Goal: Information Seeking & Learning: Learn about a topic

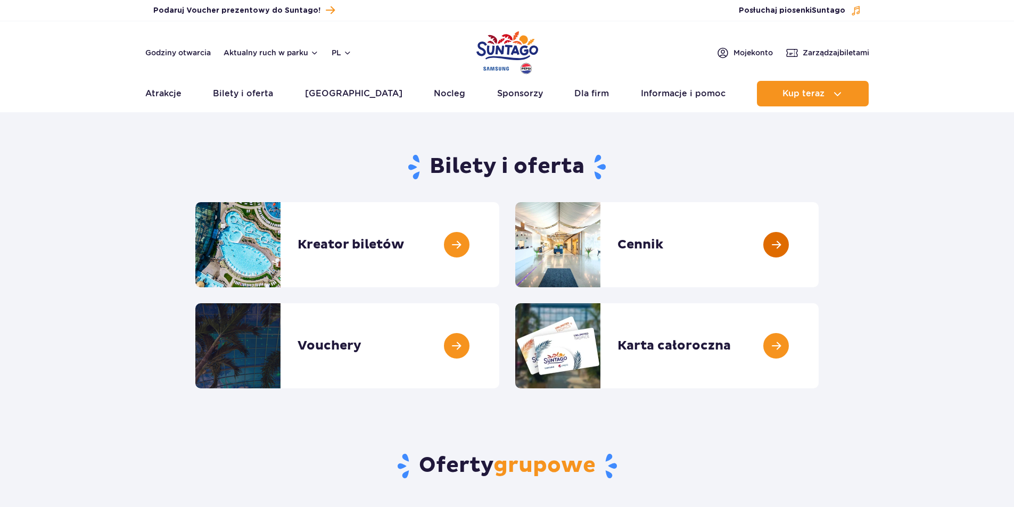
click at [818, 248] on link at bounding box center [818, 244] width 0 height 85
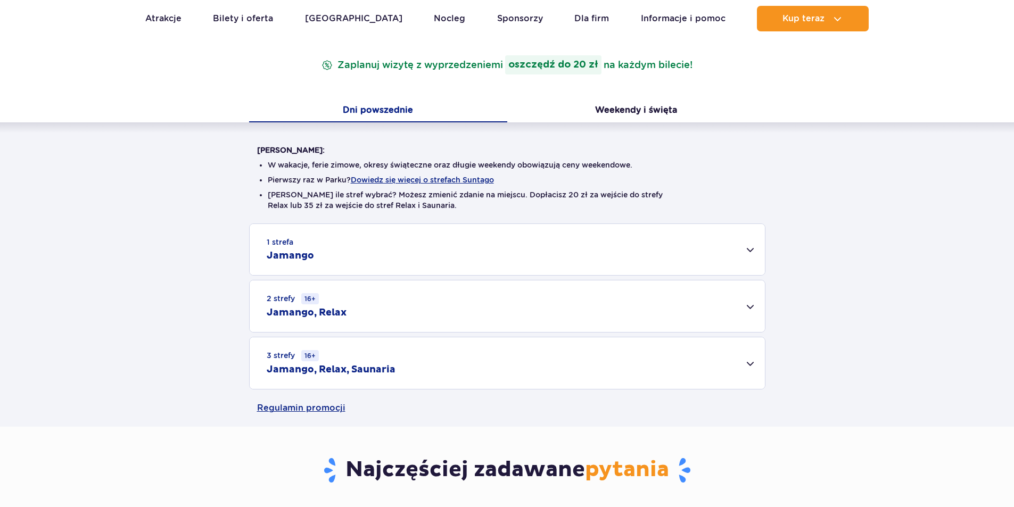
scroll to position [213, 0]
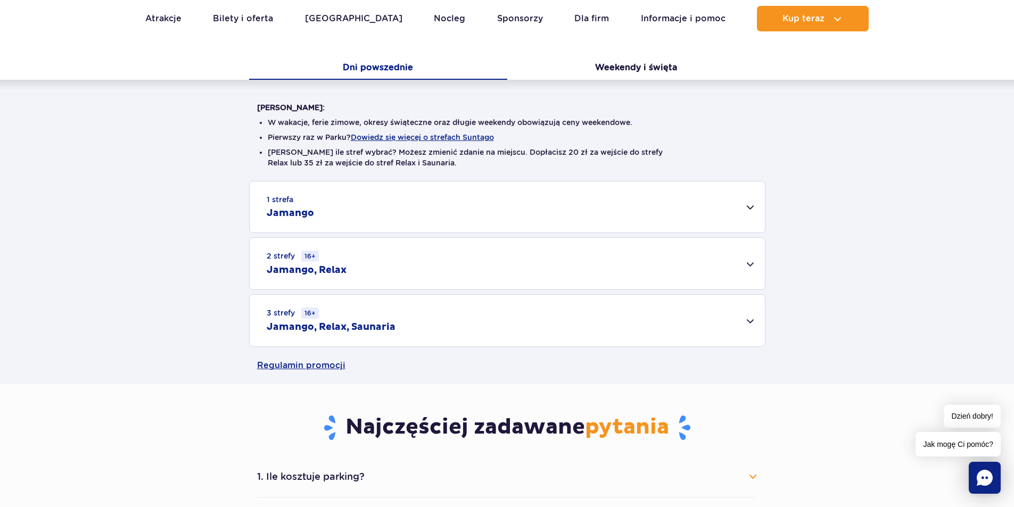
click at [742, 208] on div "1 strefa Jamango" at bounding box center [507, 206] width 515 height 51
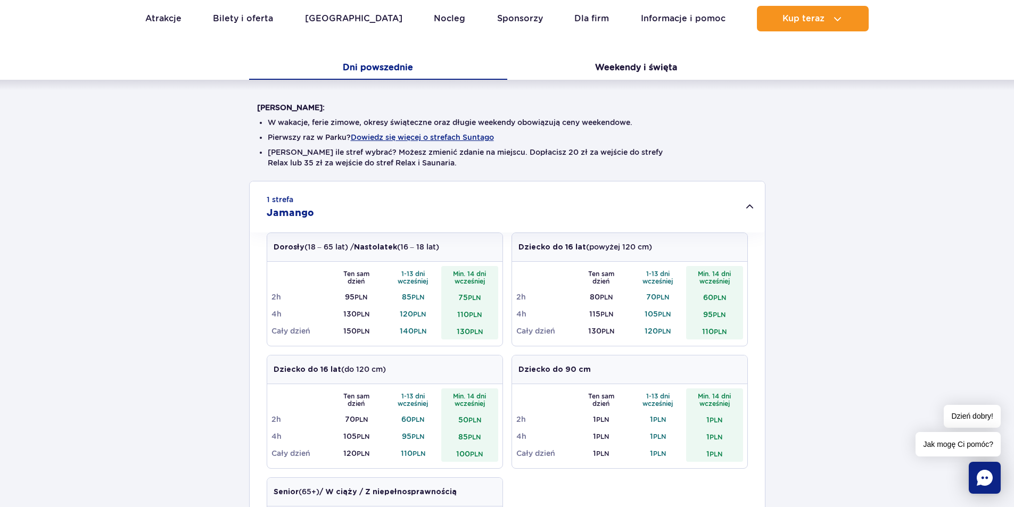
scroll to position [0, 0]
drag, startPoint x: 588, startPoint y: 329, endPoint x: 607, endPoint y: 332, distance: 19.3
click at [607, 332] on td "130 PLN" at bounding box center [601, 330] width 57 height 17
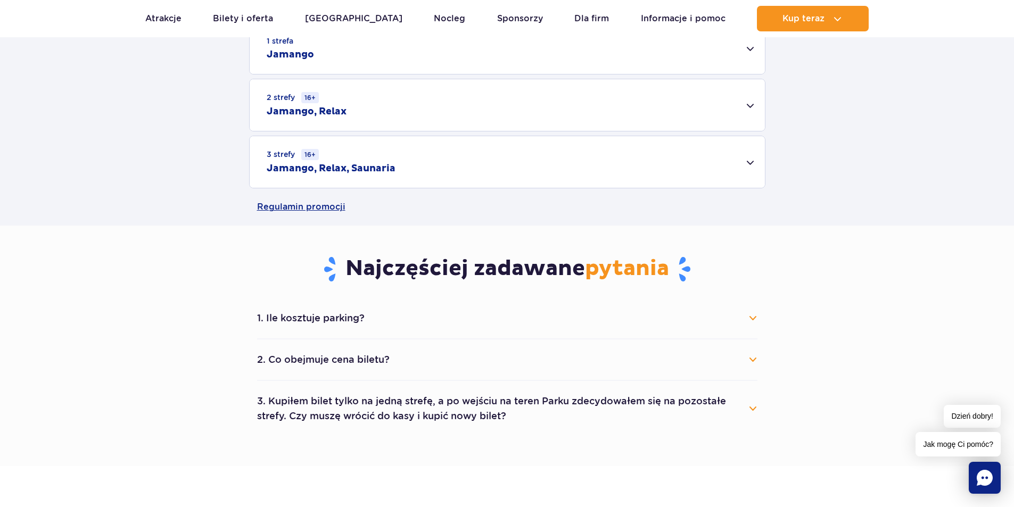
scroll to position [373, 0]
click at [482, 353] on button "2. Co obejmuje cena biletu?" at bounding box center [507, 358] width 500 height 23
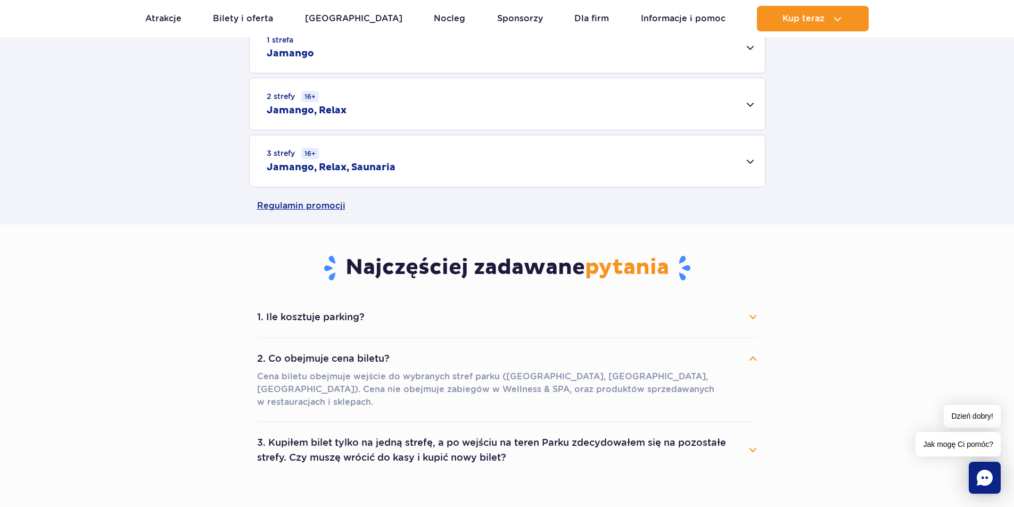
click at [481, 433] on button "3. Kupiłem bilet tylko na jedną strefę, a po wejściu na teren Parku zdecydowałe…" at bounding box center [507, 450] width 500 height 38
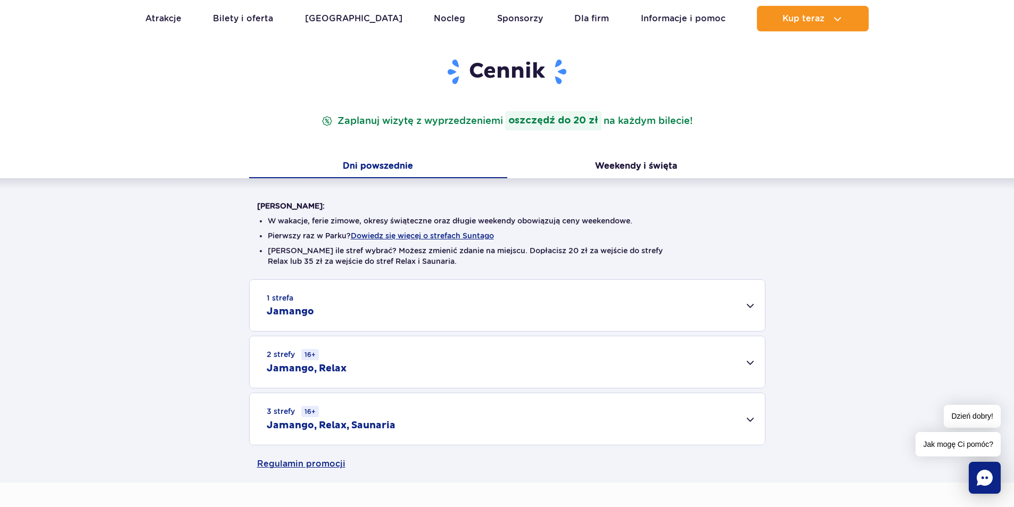
scroll to position [0, 0]
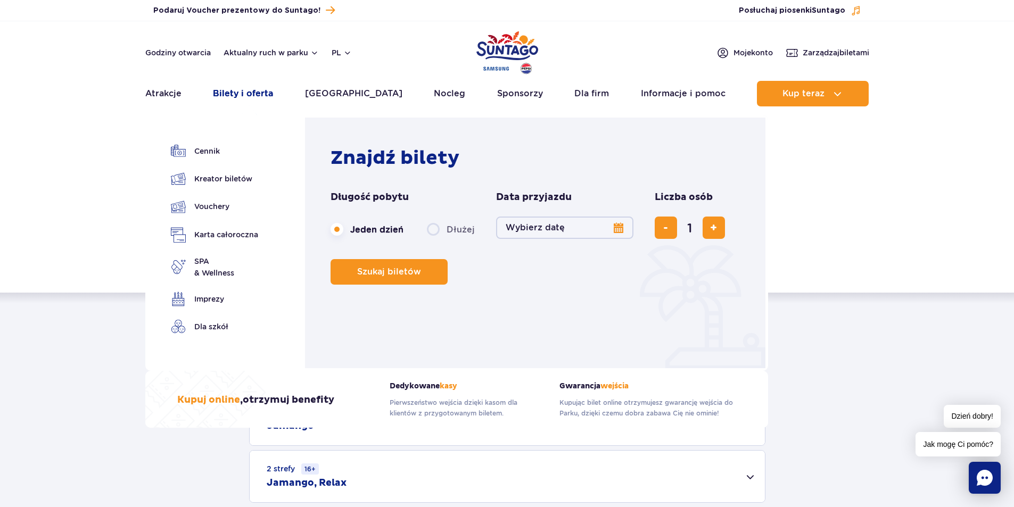
click at [231, 93] on link "Bilety i oferta" at bounding box center [243, 94] width 60 height 26
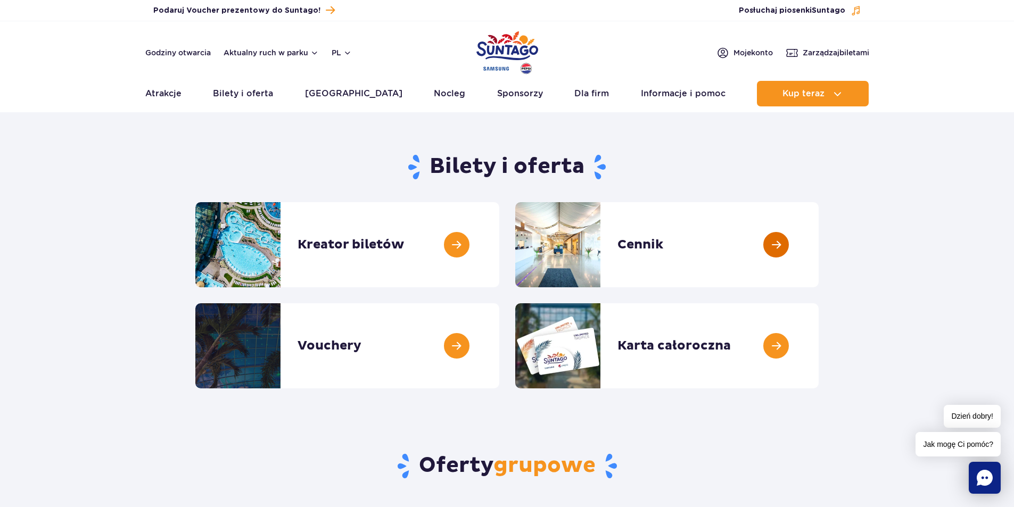
click at [818, 239] on link at bounding box center [818, 244] width 0 height 85
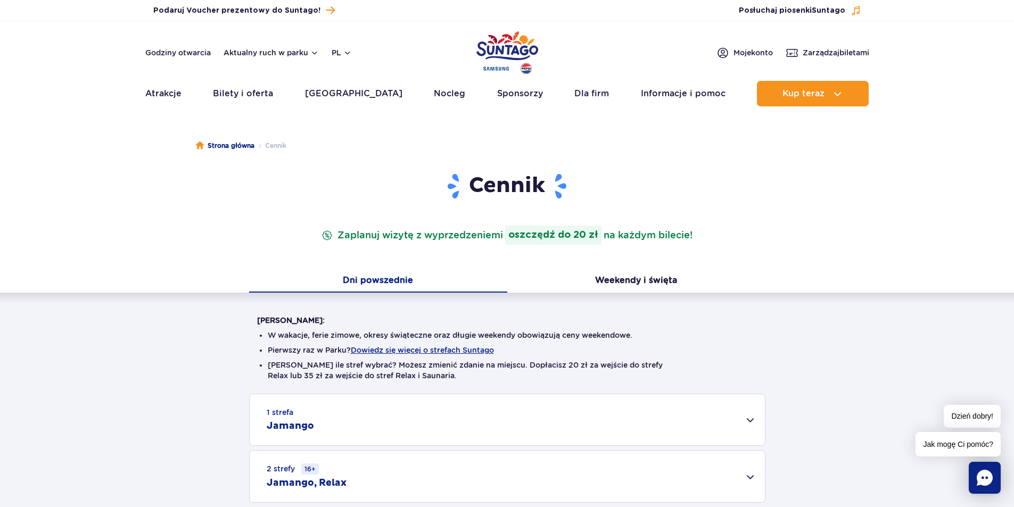
click at [752, 420] on div "1 strefa Jamango" at bounding box center [507, 419] width 515 height 51
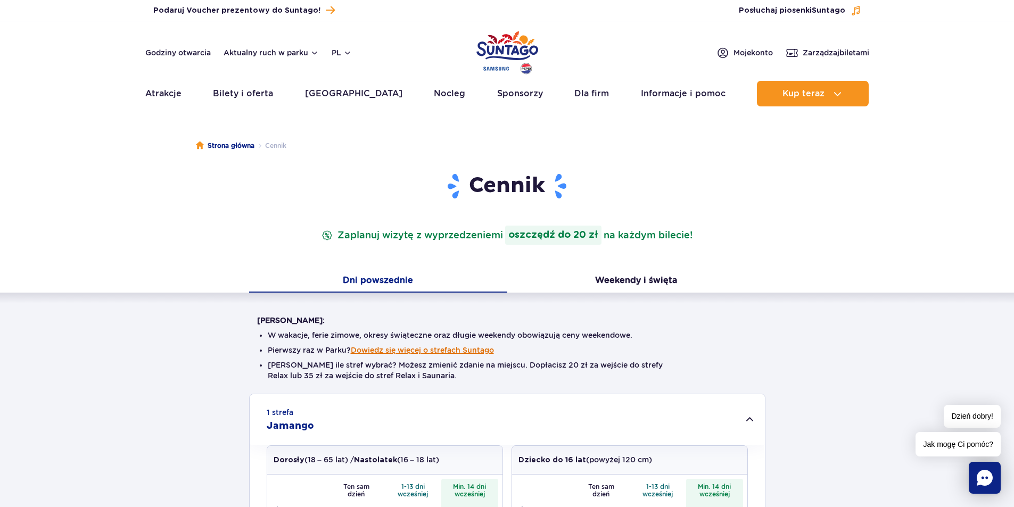
click at [449, 350] on button "Dowiedz się więcej o strefach Suntago" at bounding box center [422, 350] width 143 height 9
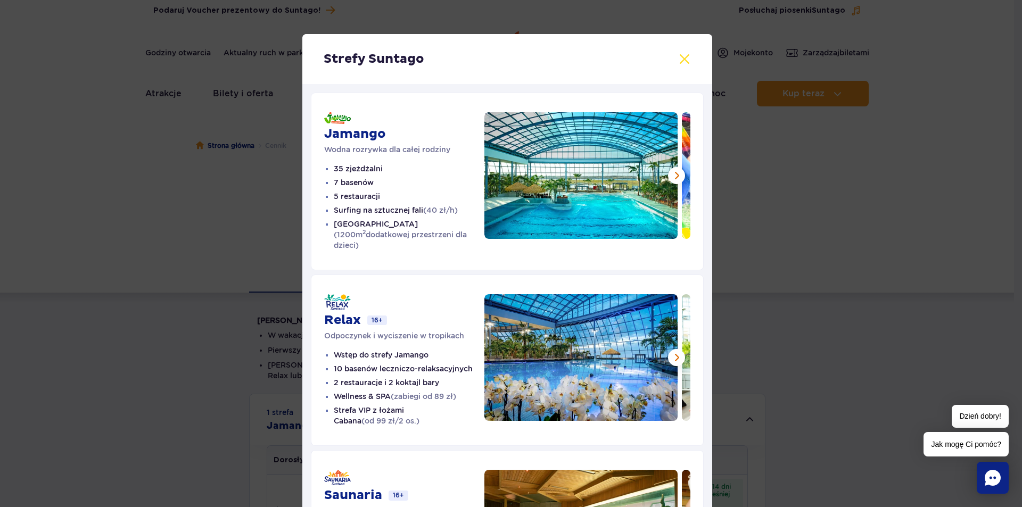
click at [681, 57] on button at bounding box center [684, 59] width 13 height 13
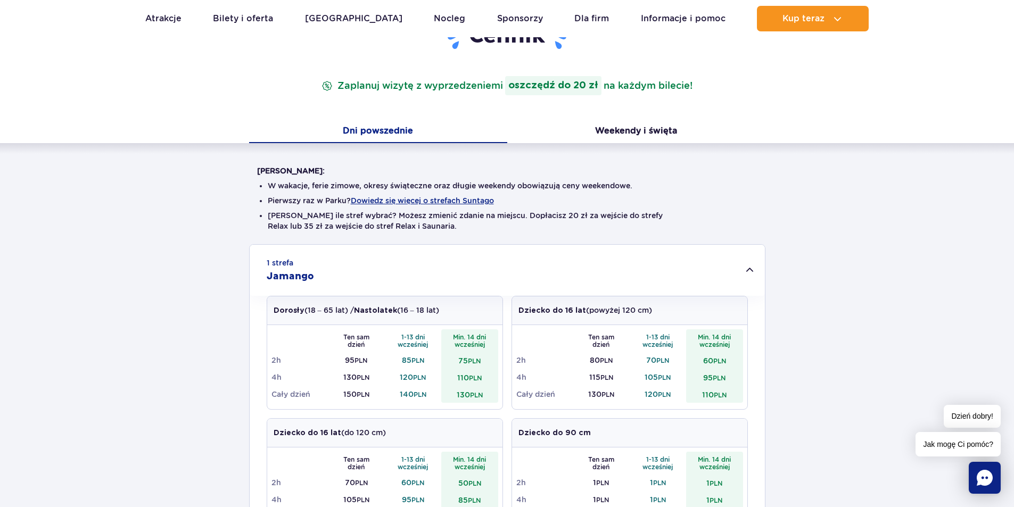
scroll to position [160, 0]
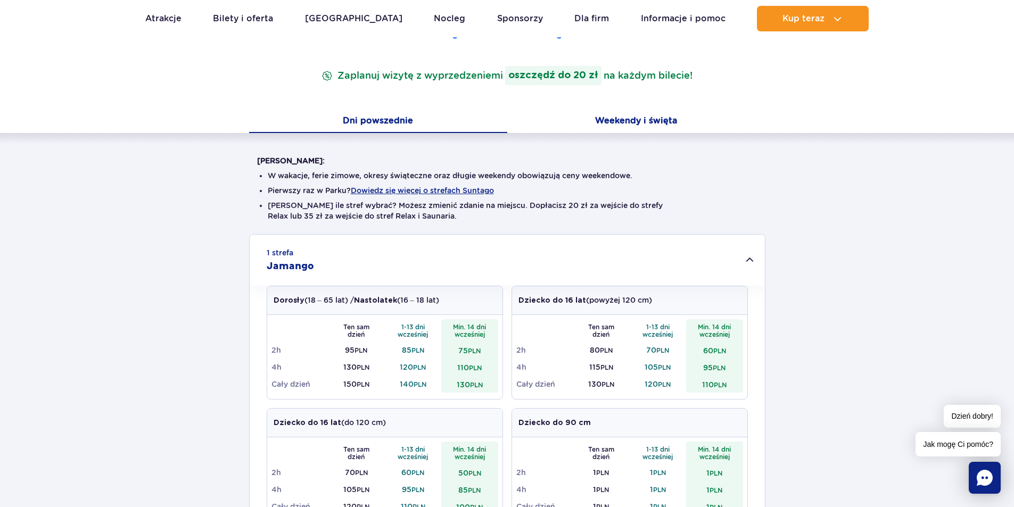
click at [639, 118] on button "Weekendy i święta" at bounding box center [636, 122] width 258 height 22
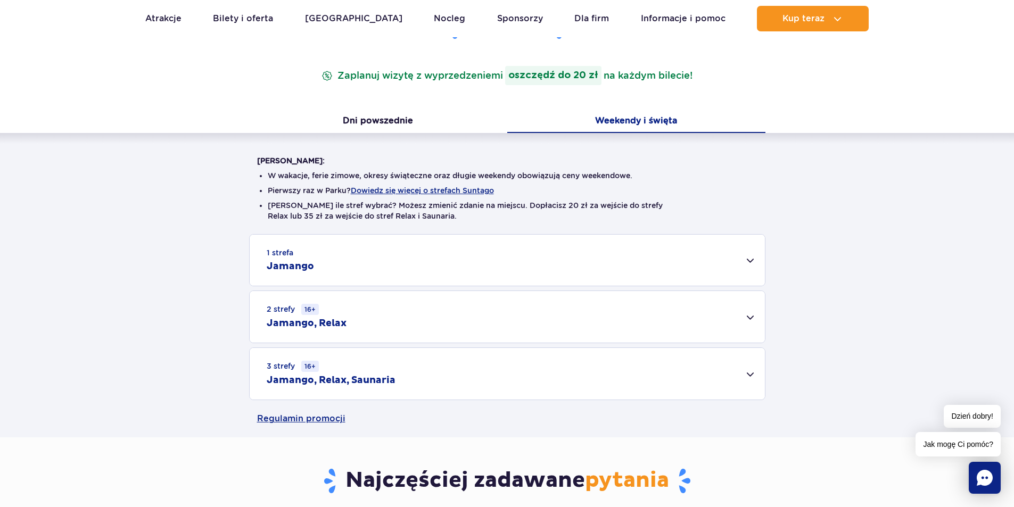
click at [751, 260] on div "1 strefa Jamango" at bounding box center [507, 260] width 515 height 51
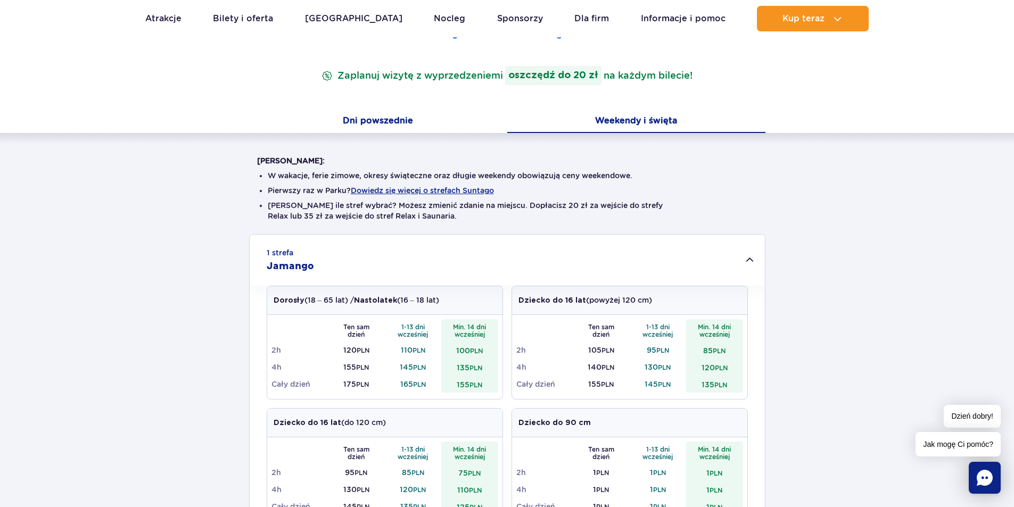
click at [390, 113] on button "Dni powszednie" at bounding box center [378, 122] width 258 height 22
drag, startPoint x: 399, startPoint y: 387, endPoint x: 417, endPoint y: 386, distance: 18.1
click at [417, 386] on td "140 PLN" at bounding box center [413, 384] width 57 height 17
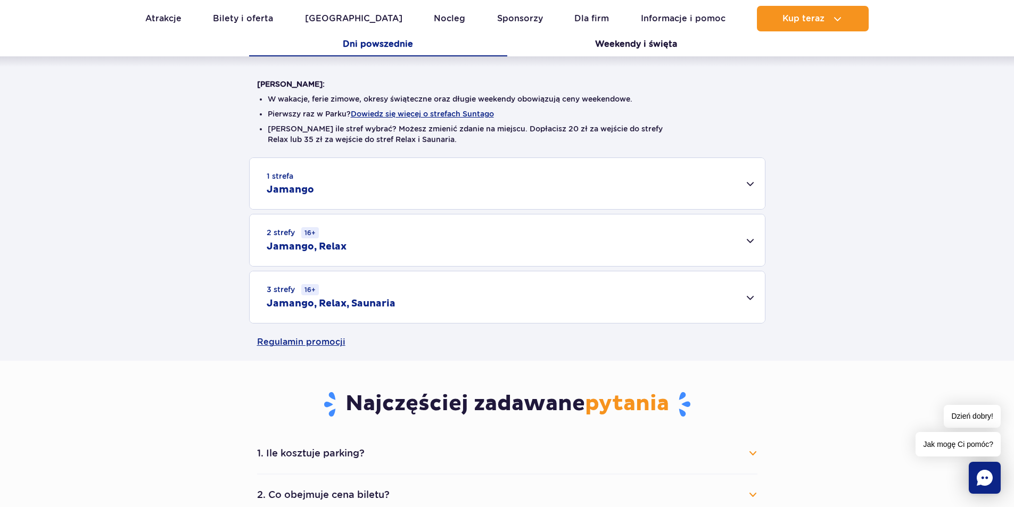
scroll to position [53, 0]
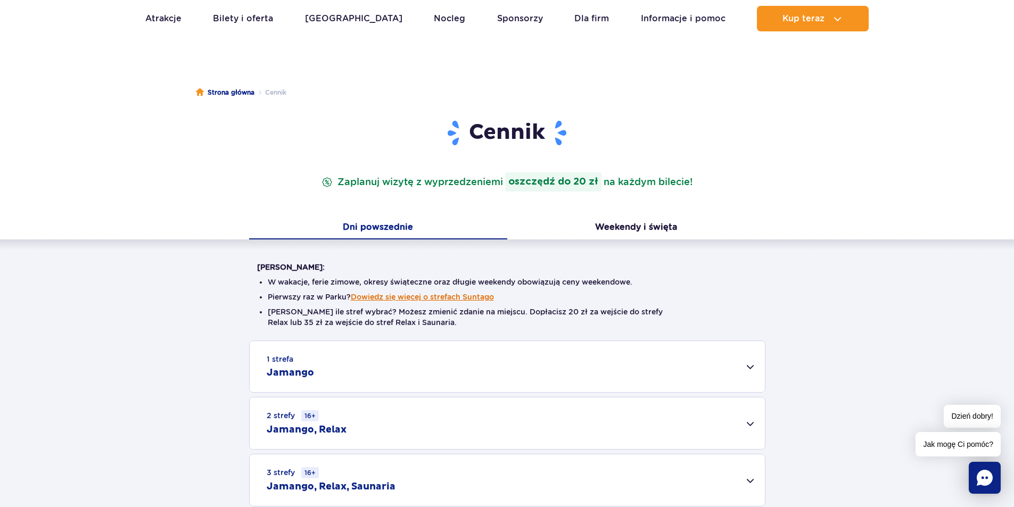
click at [425, 296] on button "Dowiedz się więcej o strefach Suntago" at bounding box center [422, 297] width 143 height 9
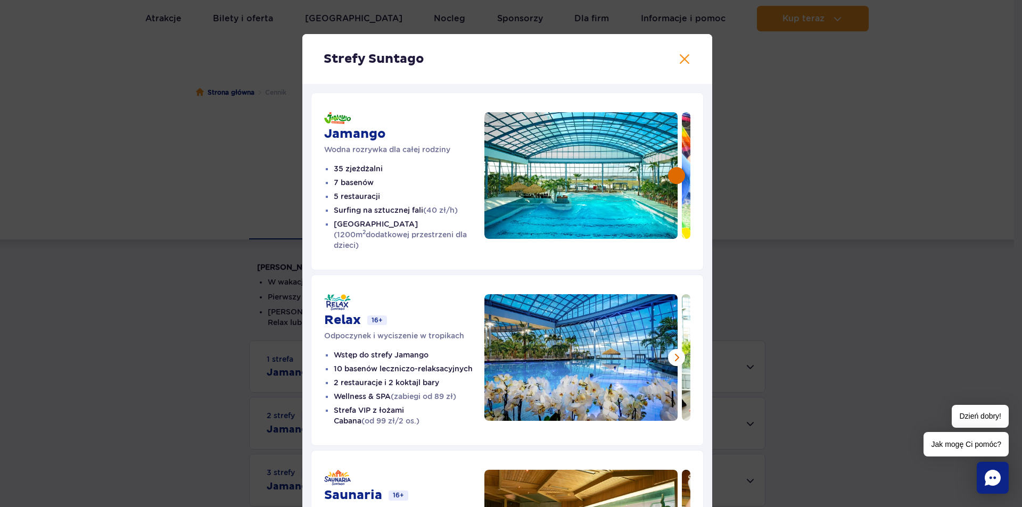
click at [670, 175] on button at bounding box center [676, 175] width 17 height 17
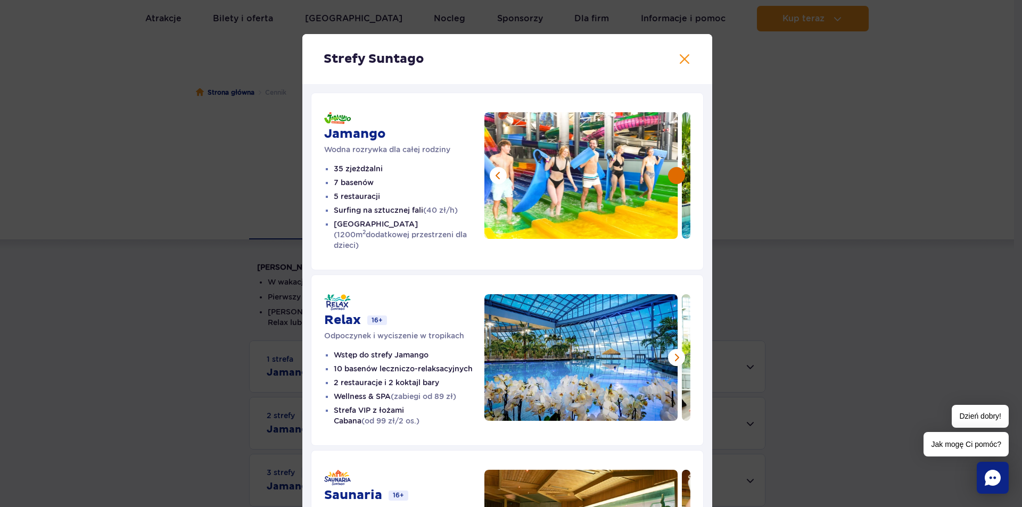
click at [670, 175] on button at bounding box center [676, 175] width 17 height 17
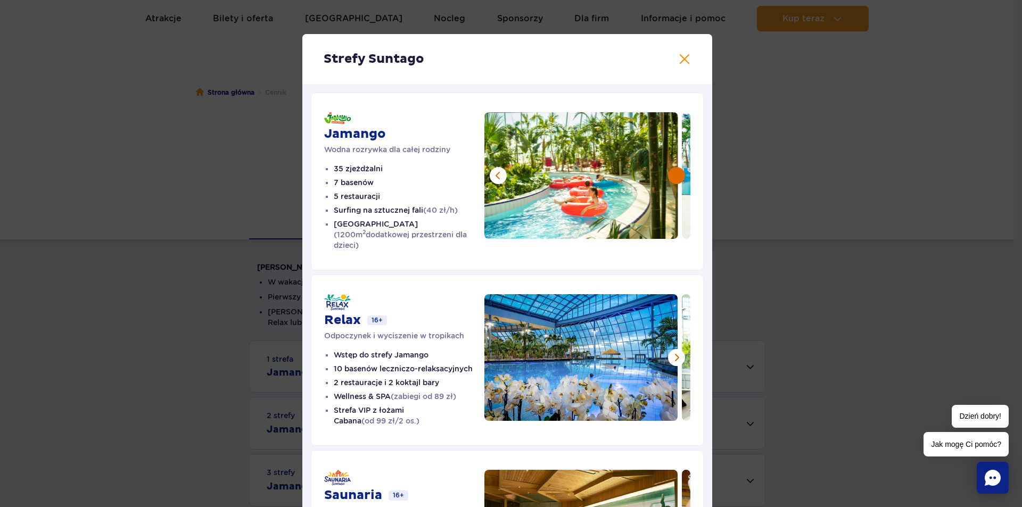
click at [670, 175] on button at bounding box center [676, 175] width 17 height 17
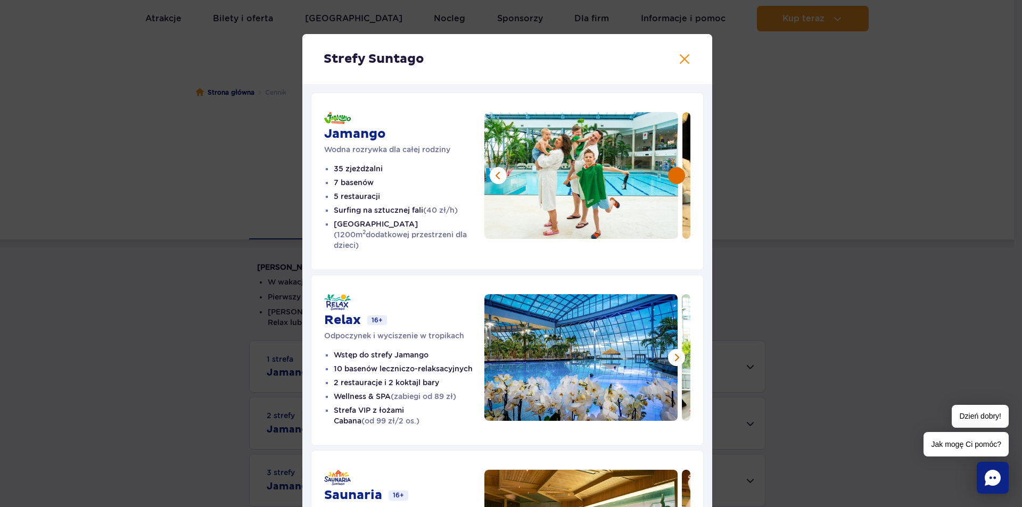
click at [670, 175] on button at bounding box center [676, 175] width 17 height 17
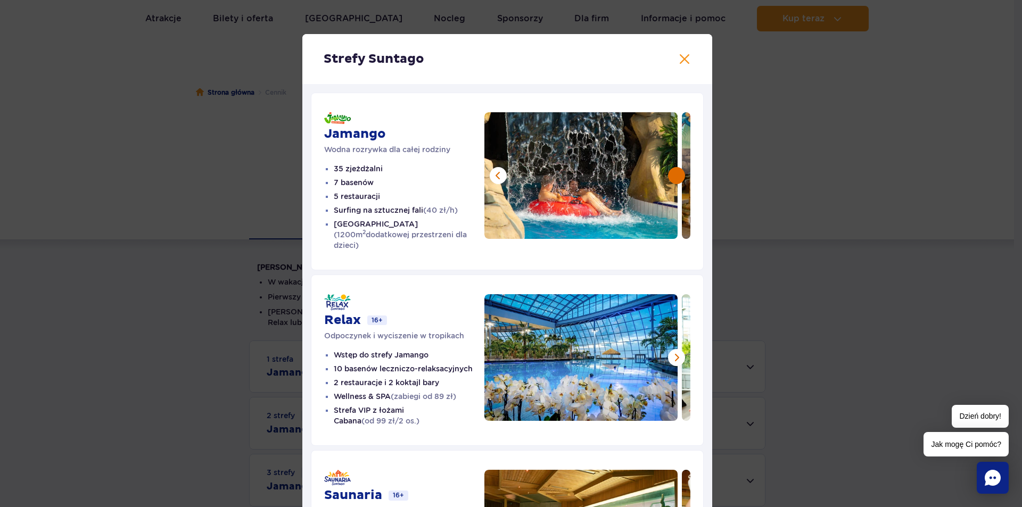
click at [670, 175] on button at bounding box center [676, 175] width 17 height 17
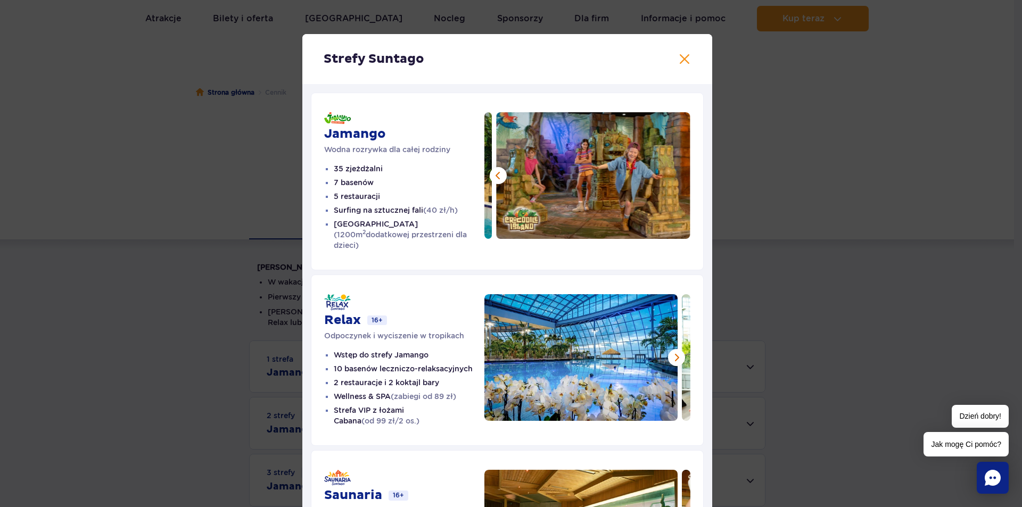
click at [670, 175] on img at bounding box center [594, 175] width 194 height 127
click at [678, 57] on button at bounding box center [684, 59] width 13 height 13
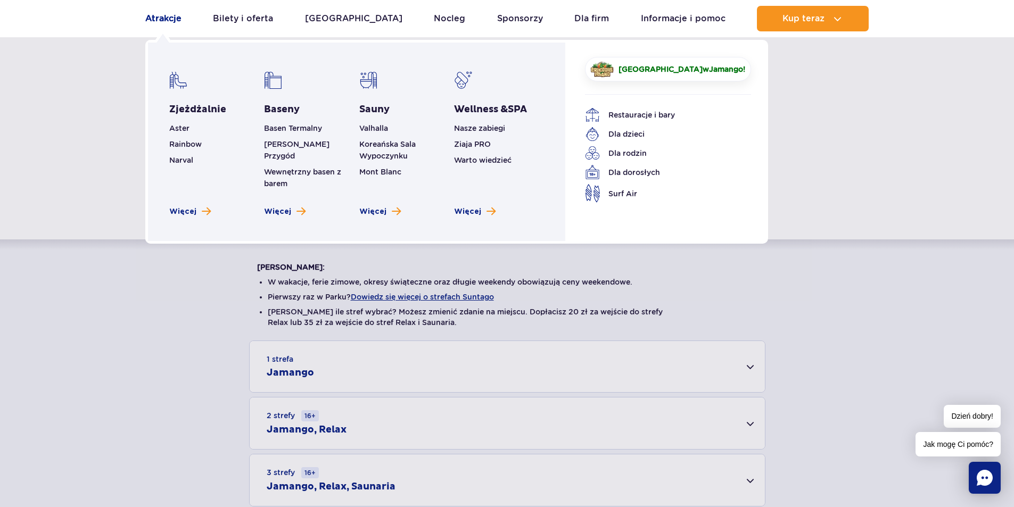
click at [152, 16] on link "Atrakcje" at bounding box center [163, 19] width 36 height 26
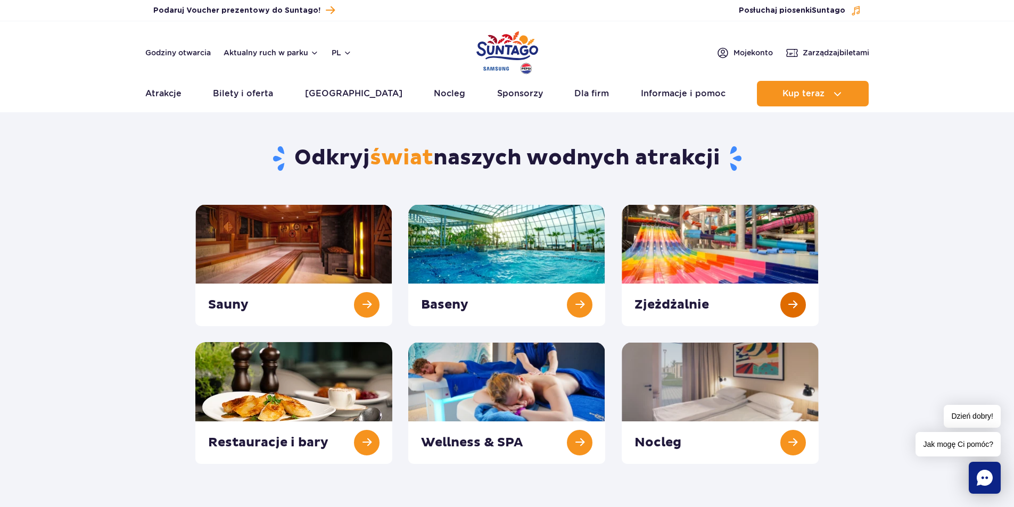
click at [675, 288] on link at bounding box center [720, 265] width 197 height 122
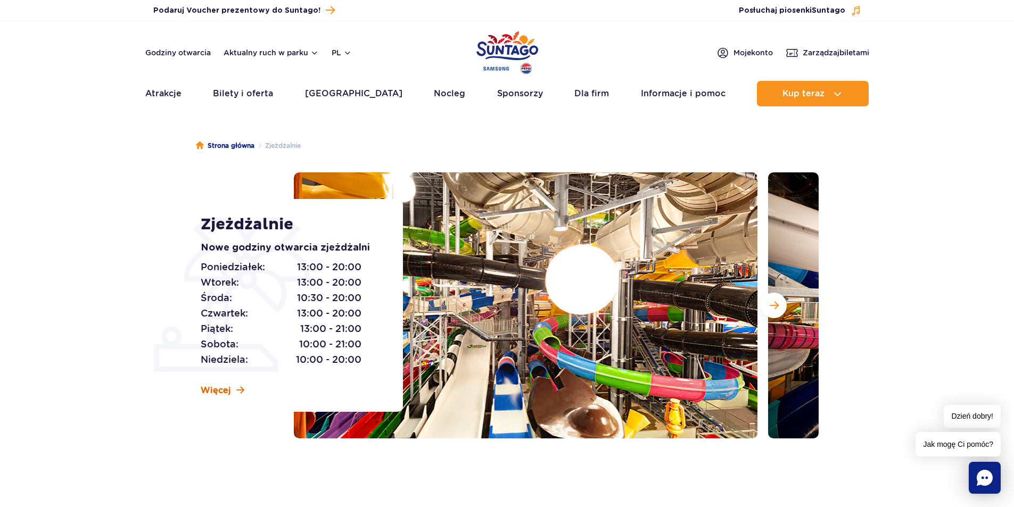
click at [229, 387] on span "Więcej" at bounding box center [216, 391] width 30 height 12
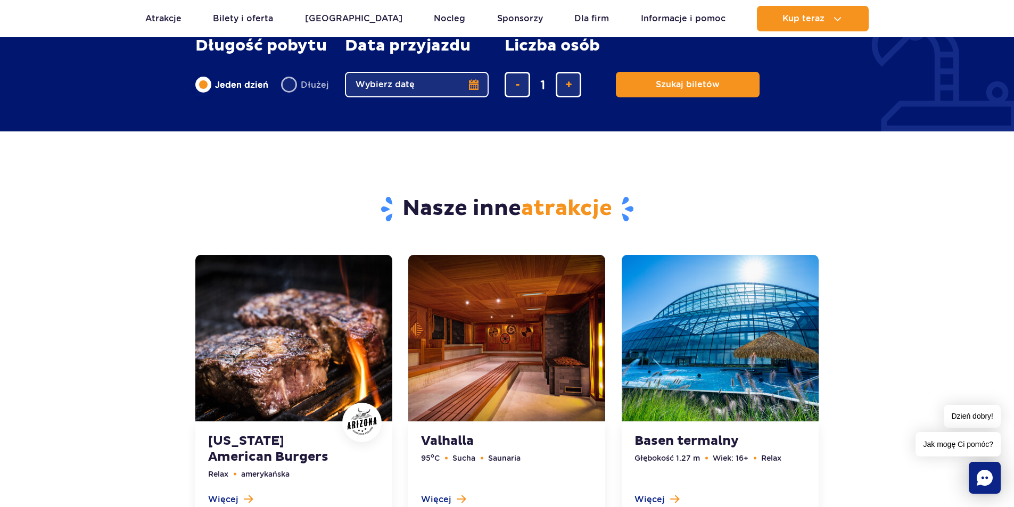
scroll to position [3304, 0]
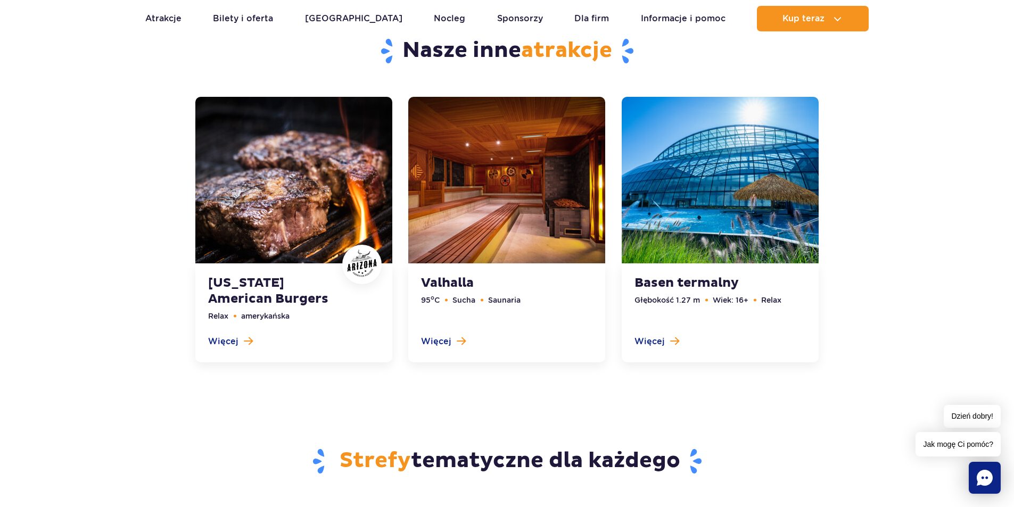
click at [230, 343] on link at bounding box center [293, 230] width 197 height 266
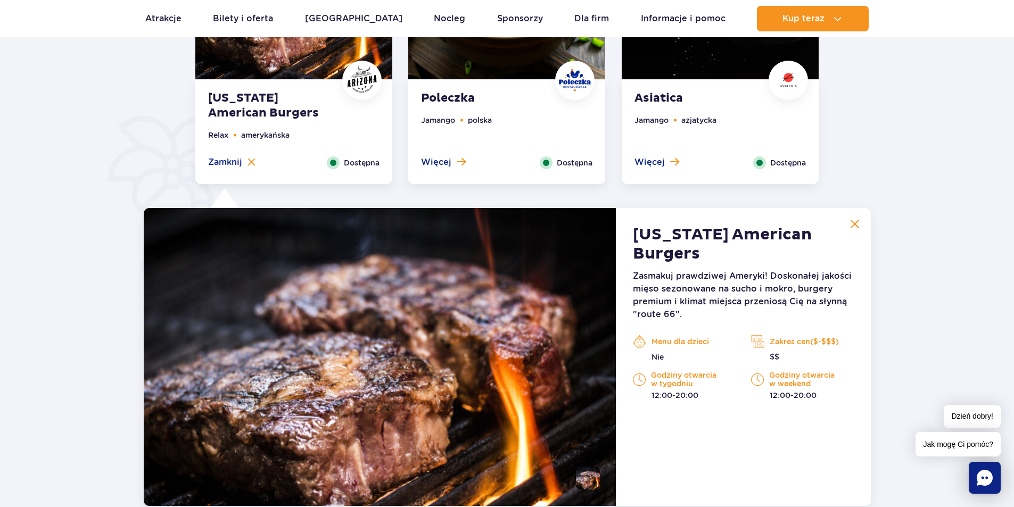
scroll to position [364, 0]
